Goal: Information Seeking & Learning: Find specific page/section

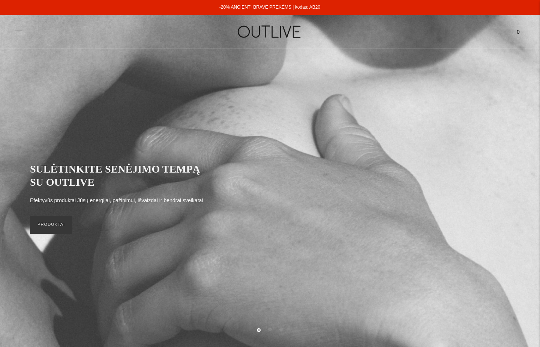
click at [19, 33] on icon at bounding box center [19, 32] width 8 height 8
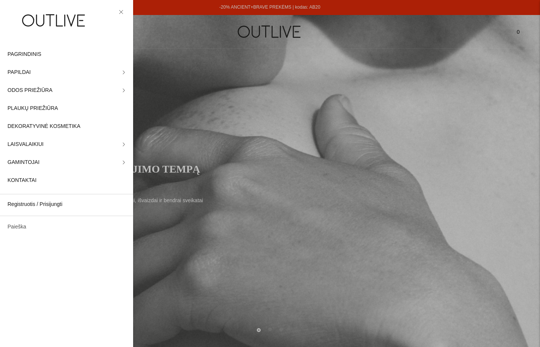
click at [23, 227] on link "Paieška" at bounding box center [66, 227] width 133 height 18
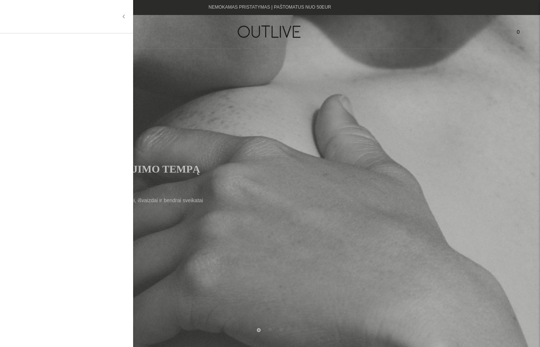
click at [57, 23] on input "text" at bounding box center [65, 17] width 114 height 18
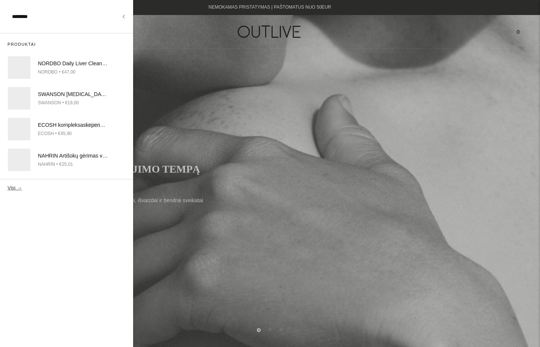
type input "********"
